Goal: Task Accomplishment & Management: Use online tool/utility

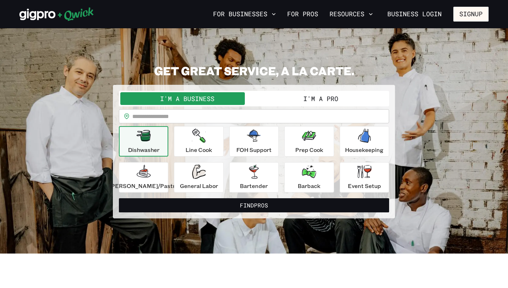
click at [282, 100] on button "I'm a Pro" at bounding box center [321, 98] width 134 height 13
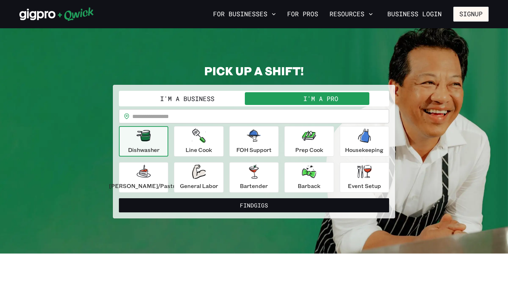
click at [241, 101] on button "I'm a Business" at bounding box center [187, 98] width 134 height 13
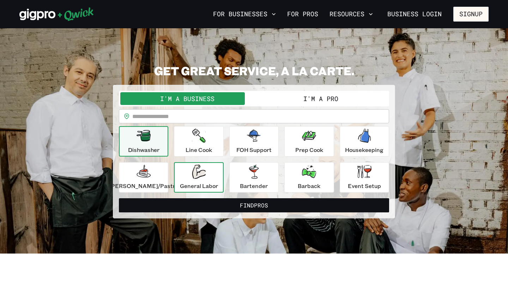
click at [215, 177] on div "General Labor" at bounding box center [199, 176] width 38 height 25
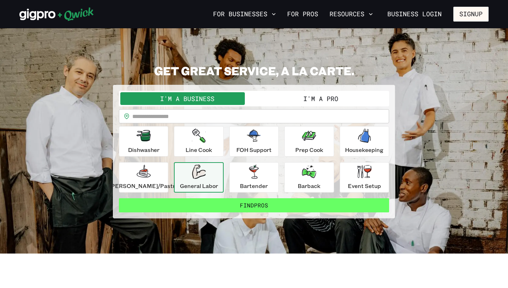
click at [214, 204] on button "Find Pros" at bounding box center [254, 205] width 270 height 14
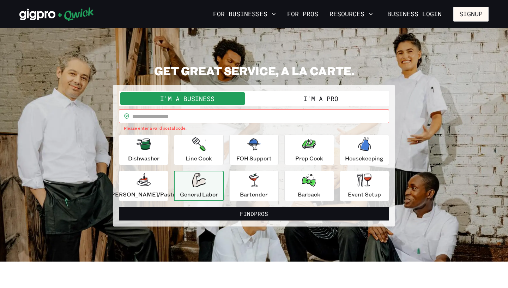
click at [233, 117] on input "text" at bounding box center [260, 116] width 257 height 14
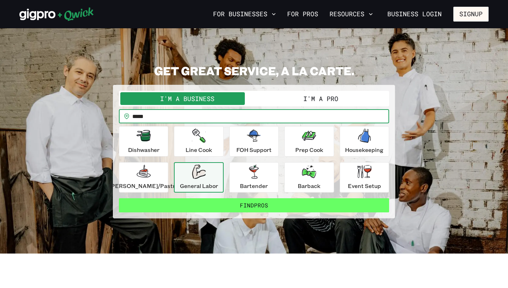
type input "*****"
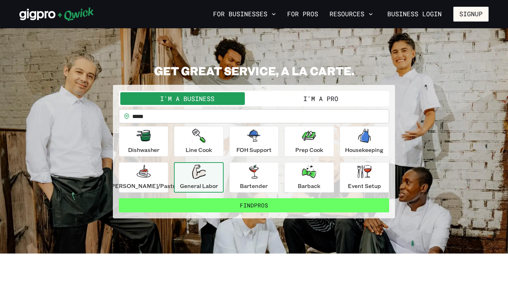
click at [218, 207] on button "Find Pros" at bounding box center [254, 205] width 270 height 14
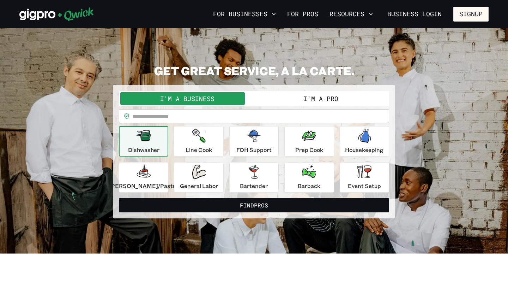
click at [279, 103] on button "I'm a Pro" at bounding box center [321, 98] width 134 height 13
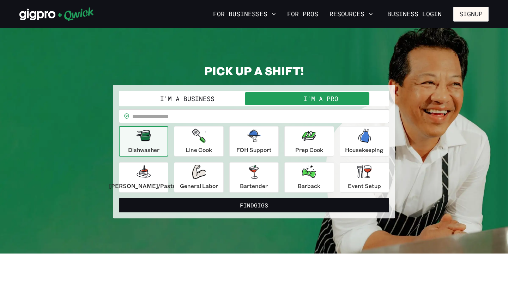
click at [274, 116] on input "text" at bounding box center [260, 116] width 257 height 14
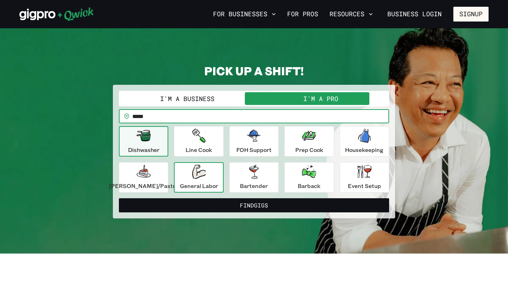
type input "*****"
click at [205, 164] on icon "button" at bounding box center [199, 171] width 14 height 14
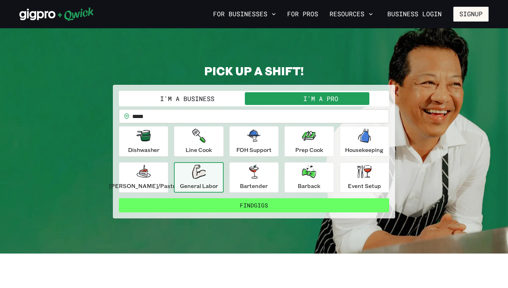
click at [218, 204] on button "Find Gigs" at bounding box center [254, 205] width 270 height 14
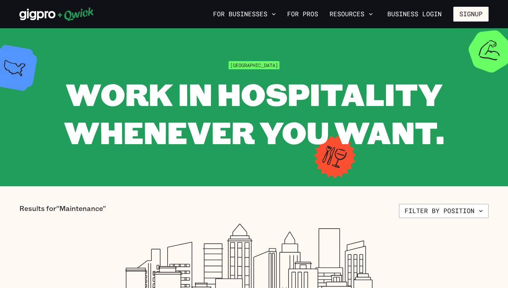
scroll to position [4, 0]
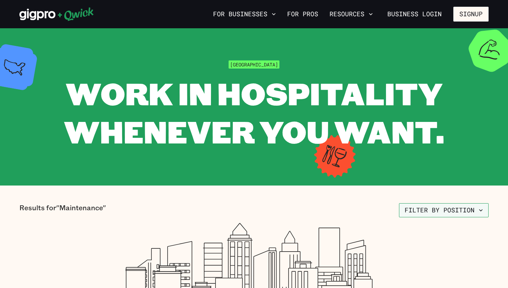
click at [412, 212] on button "Filter by position" at bounding box center [444, 210] width 90 height 14
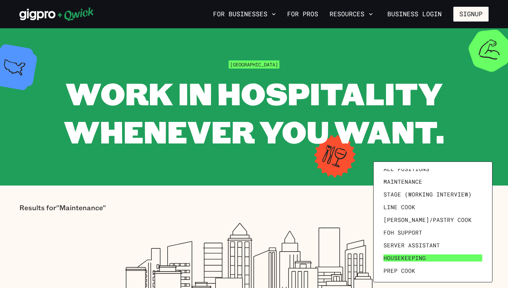
scroll to position [0, 0]
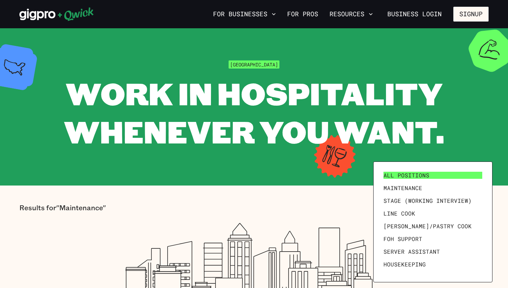
click at [431, 179] on link "All Positions" at bounding box center [433, 175] width 104 height 13
